Goal: Information Seeking & Learning: Learn about a topic

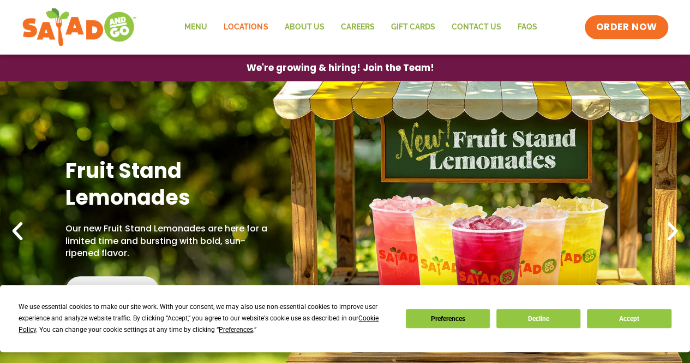
click at [236, 29] on link "Locations" at bounding box center [245, 27] width 61 height 25
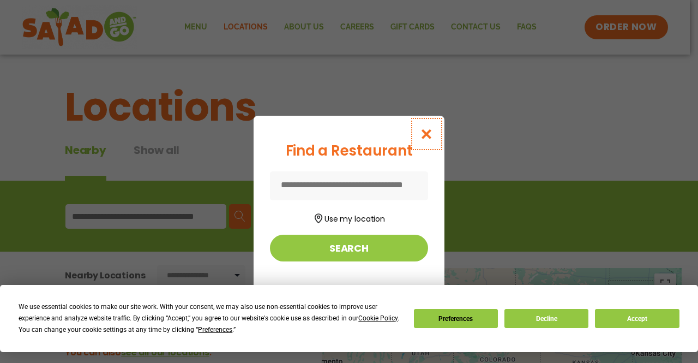
click at [429, 133] on icon "Close modal" at bounding box center [427, 133] width 14 height 11
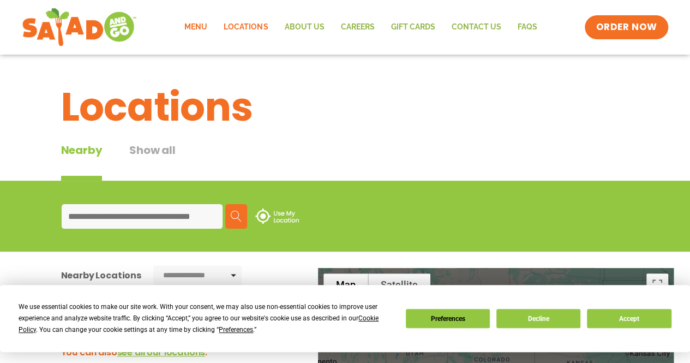
click at [198, 23] on link "Menu" at bounding box center [195, 27] width 39 height 25
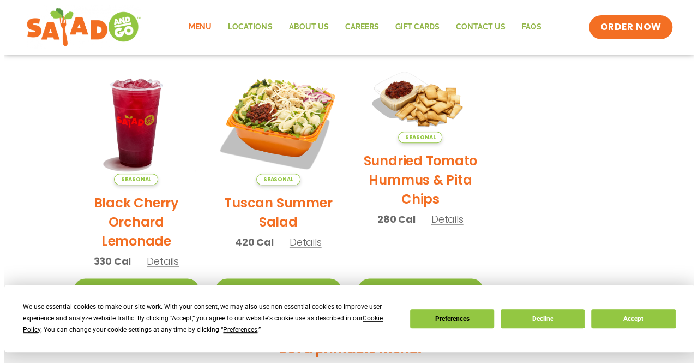
scroll to position [521, 0]
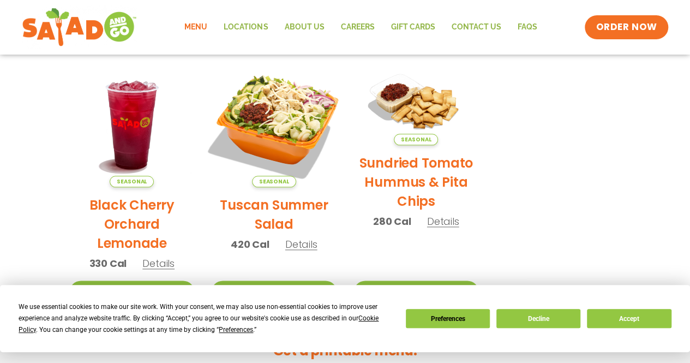
click at [239, 104] on img at bounding box center [274, 124] width 148 height 148
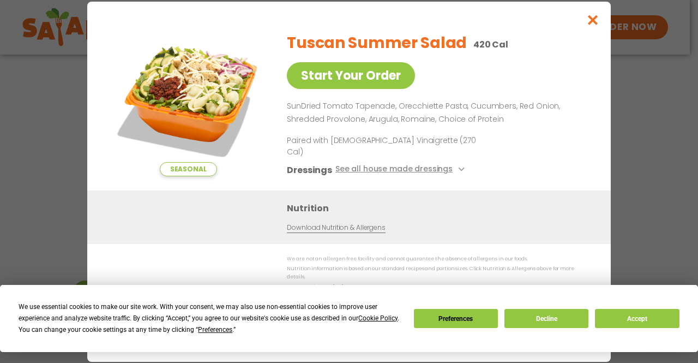
click at [62, 135] on div "Seasonal Start Your Order Tuscan Summer Salad 420 Cal Start Your Order SunDried…" at bounding box center [349, 181] width 698 height 363
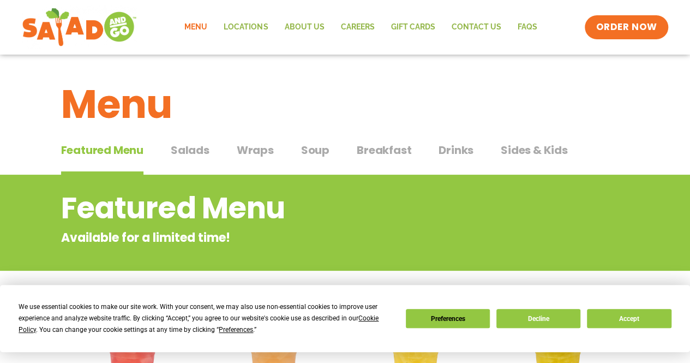
scroll to position [0, 0]
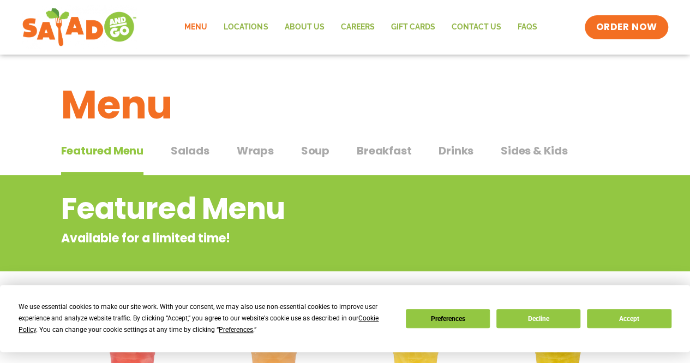
click at [457, 149] on span "Drinks" at bounding box center [456, 150] width 35 height 16
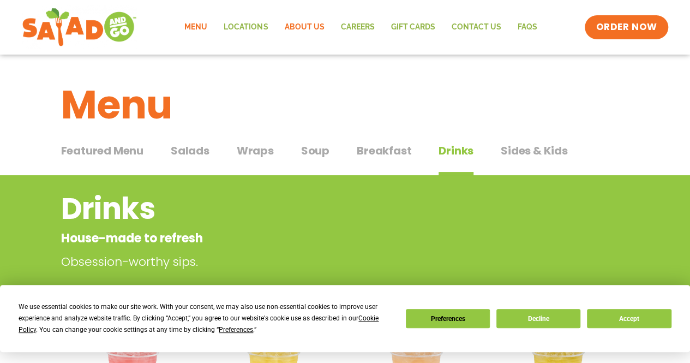
click at [304, 33] on link "About Us" at bounding box center [304, 27] width 56 height 25
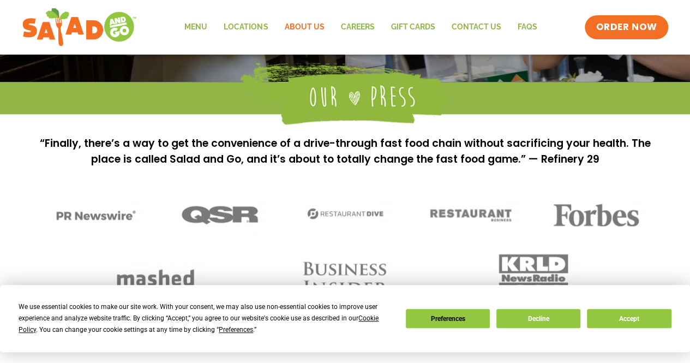
scroll to position [775, 0]
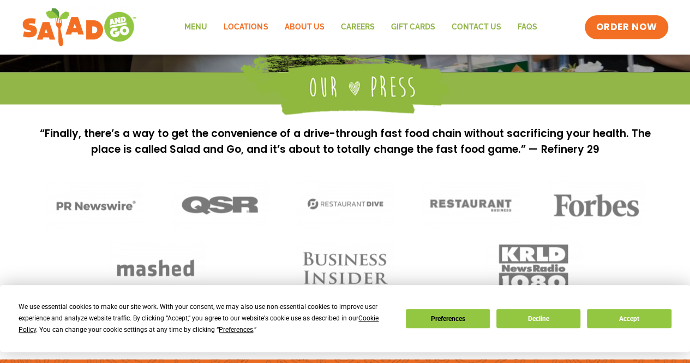
click at [266, 21] on link "Locations" at bounding box center [245, 27] width 61 height 25
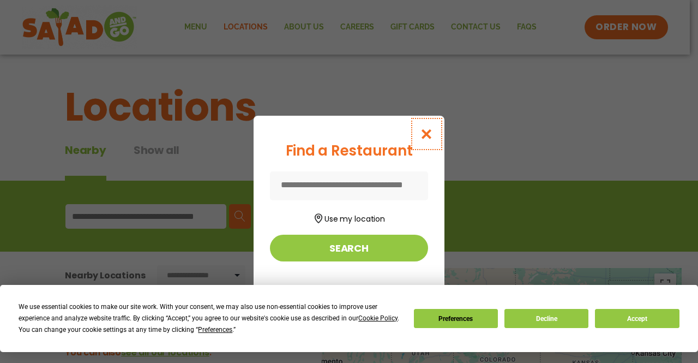
click at [428, 133] on icon "Close modal" at bounding box center [427, 133] width 14 height 11
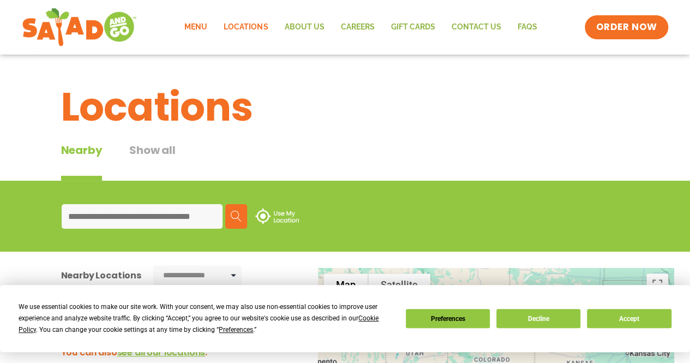
click at [213, 26] on link "Menu" at bounding box center [195, 27] width 39 height 25
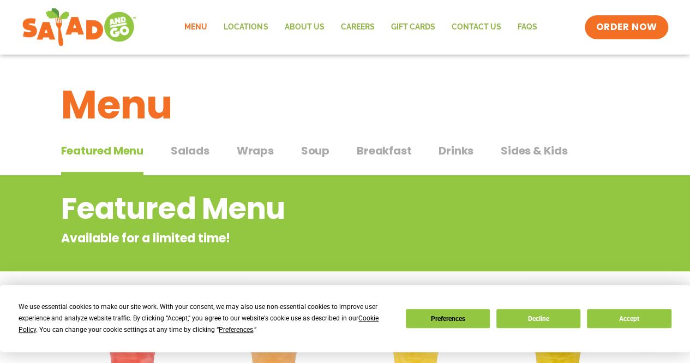
click at [204, 144] on span "Salads" at bounding box center [190, 150] width 39 height 16
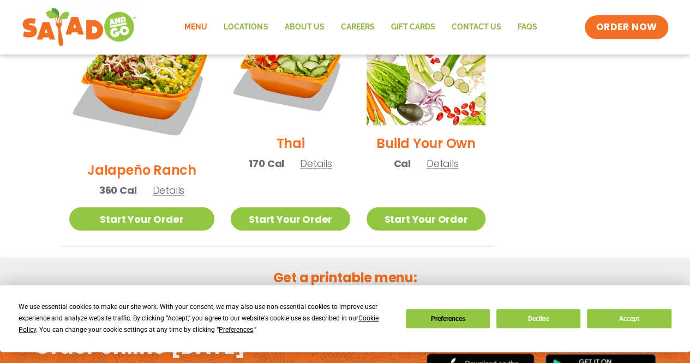
scroll to position [891, 0]
